Goal: Information Seeking & Learning: Learn about a topic

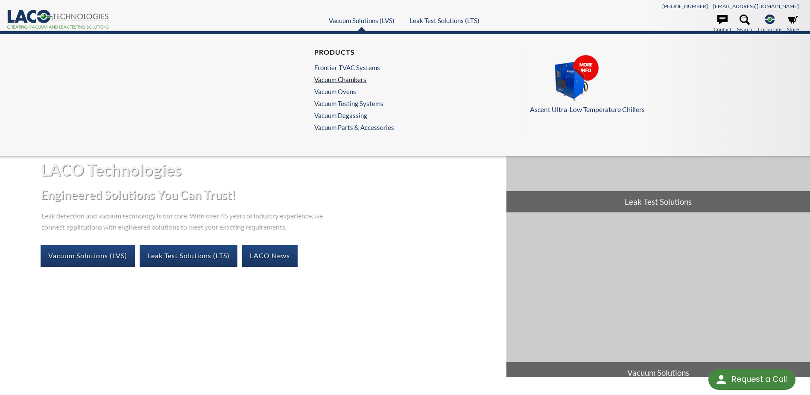
click at [359, 78] on link "Vacuum Chambers" at bounding box center [352, 80] width 76 height 8
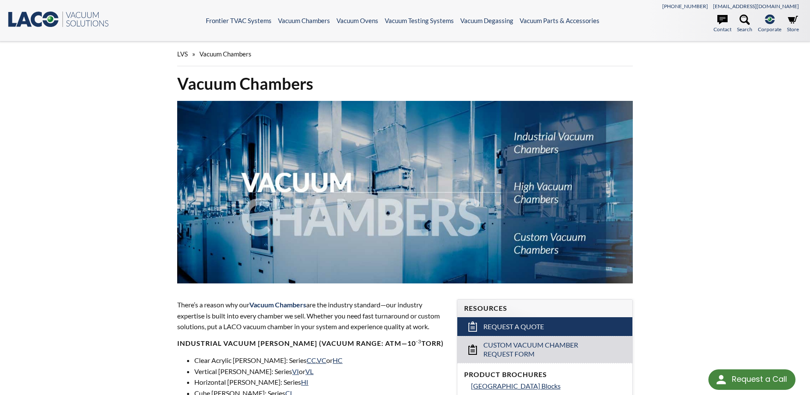
select select "Language Translate Widget"
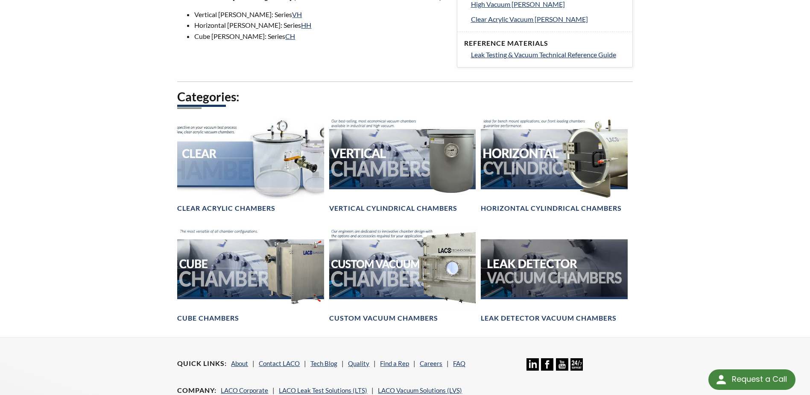
scroll to position [427, 0]
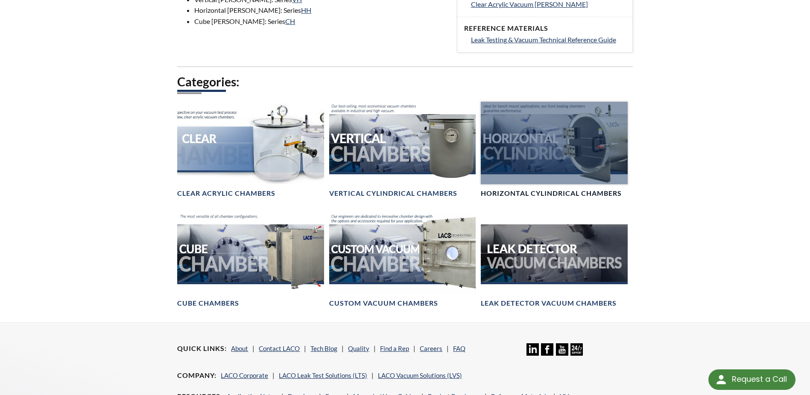
click at [579, 191] on h4 "Horizontal Cylindrical Chambers" at bounding box center [551, 193] width 141 height 9
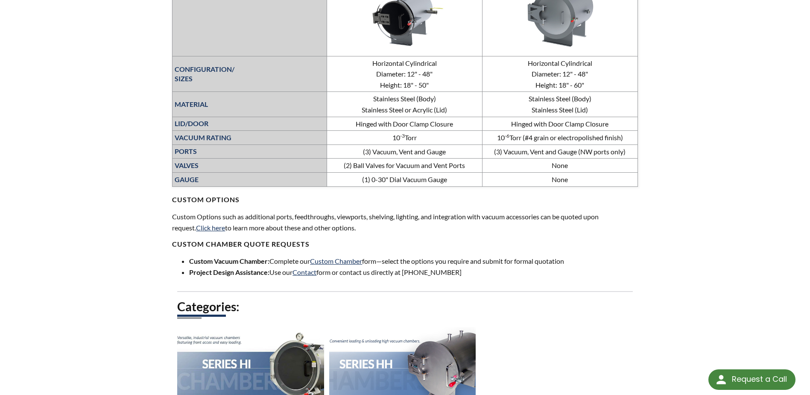
scroll to position [470, 0]
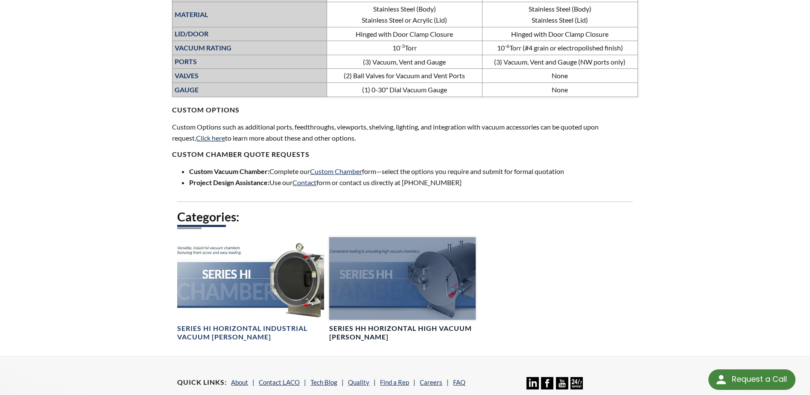
click at [408, 328] on h4 "Series HH Horizontal High Vacuum [PERSON_NAME]" at bounding box center [402, 333] width 146 height 18
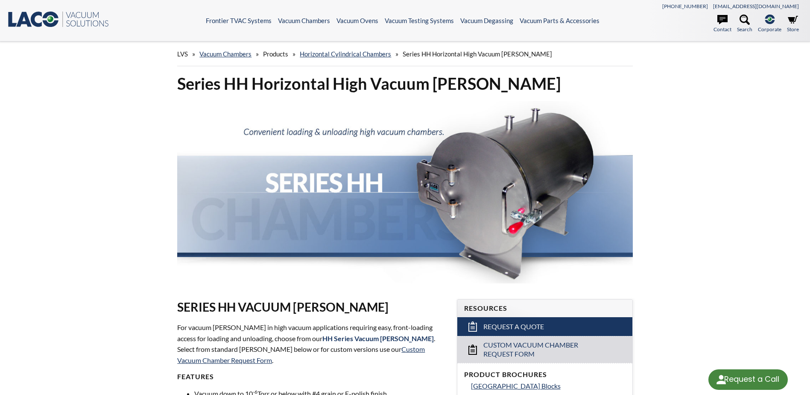
select select "Language Translate Widget"
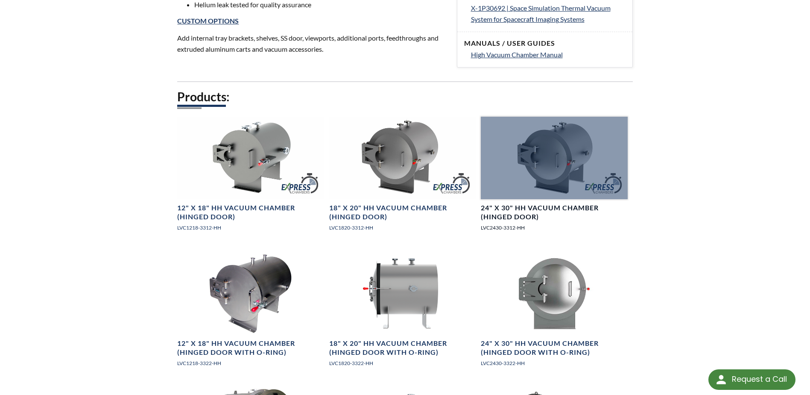
scroll to position [470, 0]
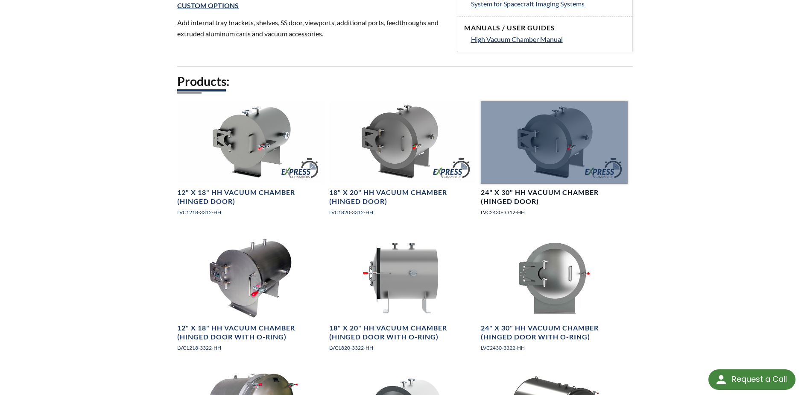
click at [555, 197] on h4 "24" X 30" HH Vacuum Chamber (Hinged Door)" at bounding box center [554, 197] width 146 height 18
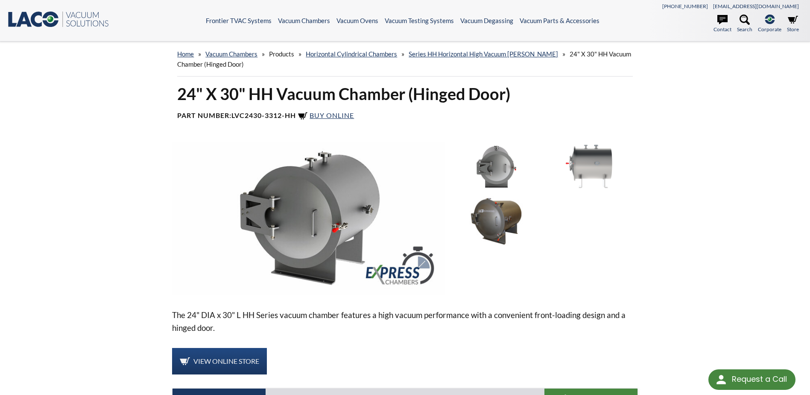
click at [582, 161] on img at bounding box center [589, 167] width 89 height 50
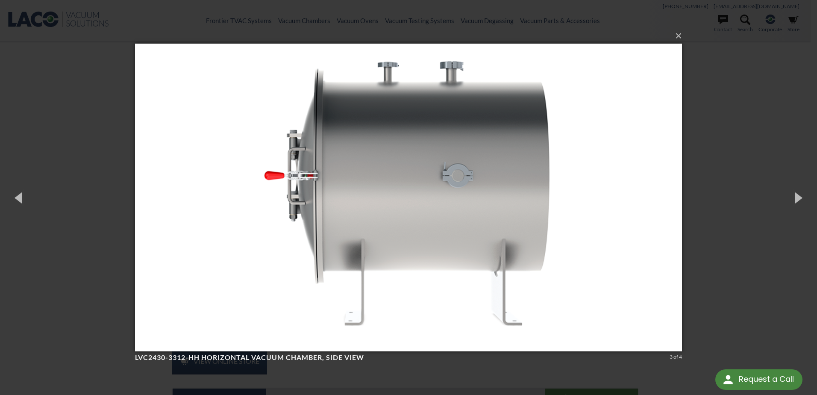
click at [583, 257] on img at bounding box center [408, 197] width 547 height 342
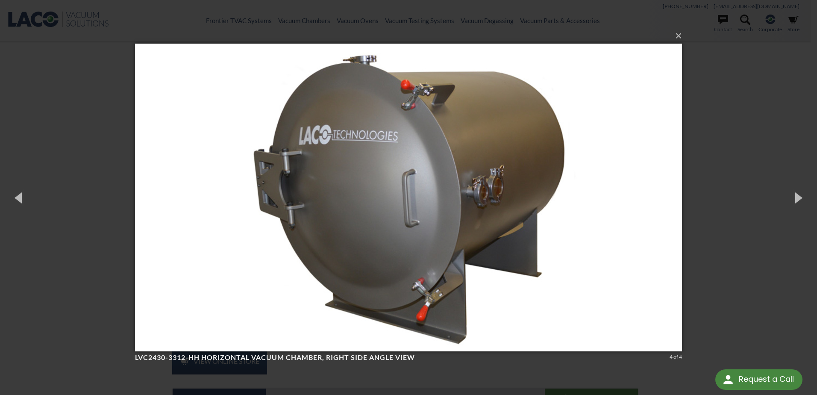
click at [692, 244] on div "× LVC2430-3312-HH Horizontal Vacuum Chamber, right side angle view 4 of 4 Loadi…" at bounding box center [408, 197] width 817 height 395
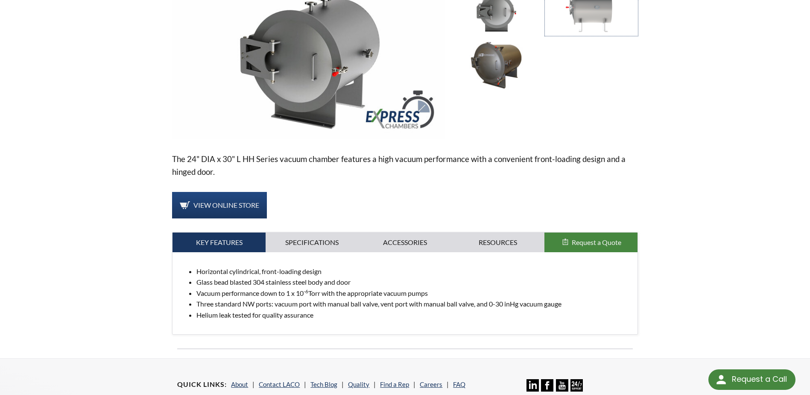
scroll to position [171, 0]
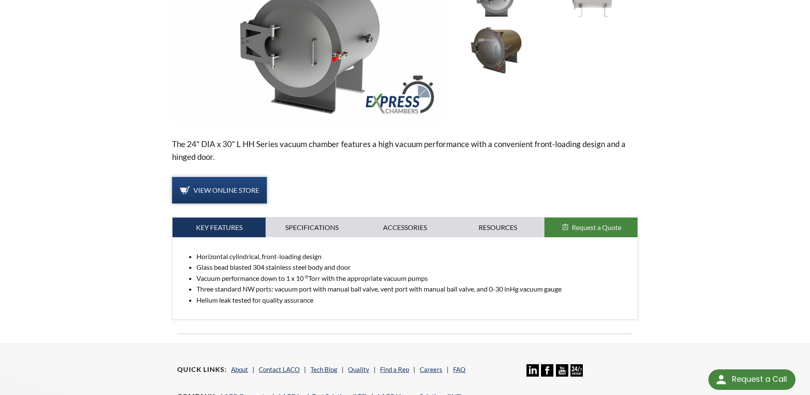
click at [247, 196] on link "View Online Store" at bounding box center [219, 190] width 95 height 26
